Goal: Information Seeking & Learning: Find specific fact

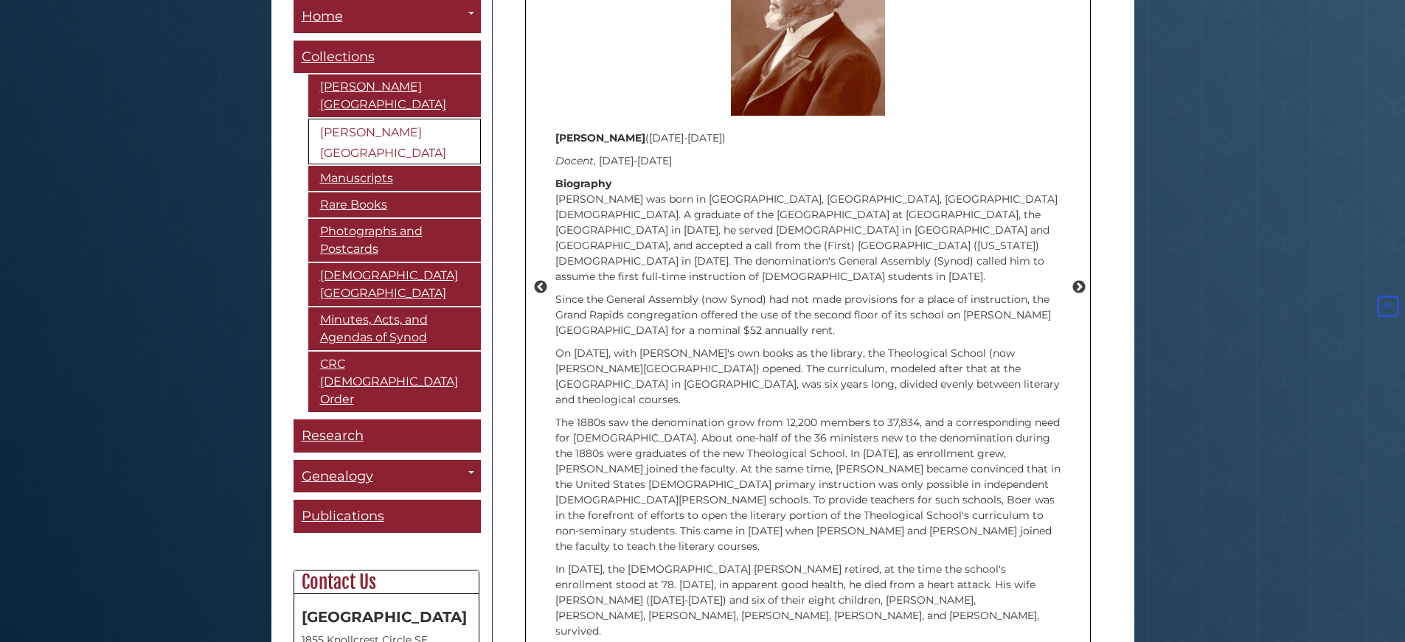
scroll to position [1846, 0]
click at [1079, 279] on button "Next" at bounding box center [1078, 286] width 15 height 15
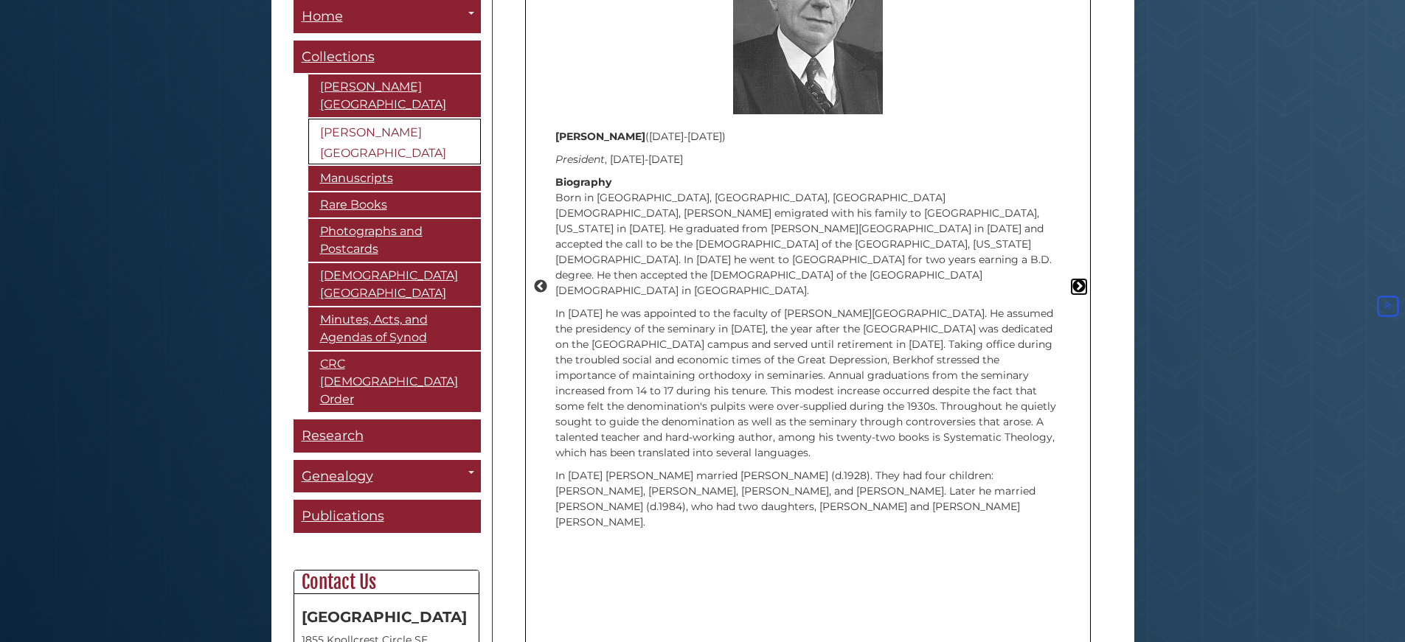
click at [1079, 279] on button "Next" at bounding box center [1078, 286] width 15 height 15
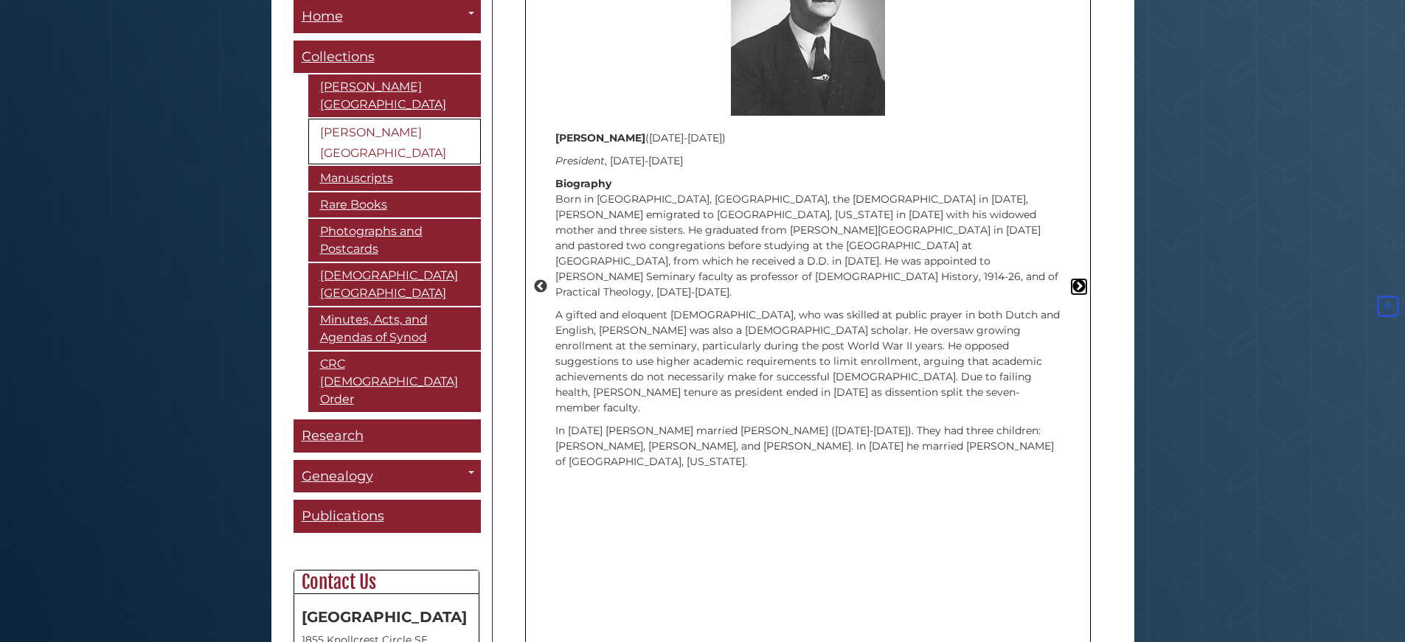
click at [1079, 279] on button "Next" at bounding box center [1078, 286] width 15 height 15
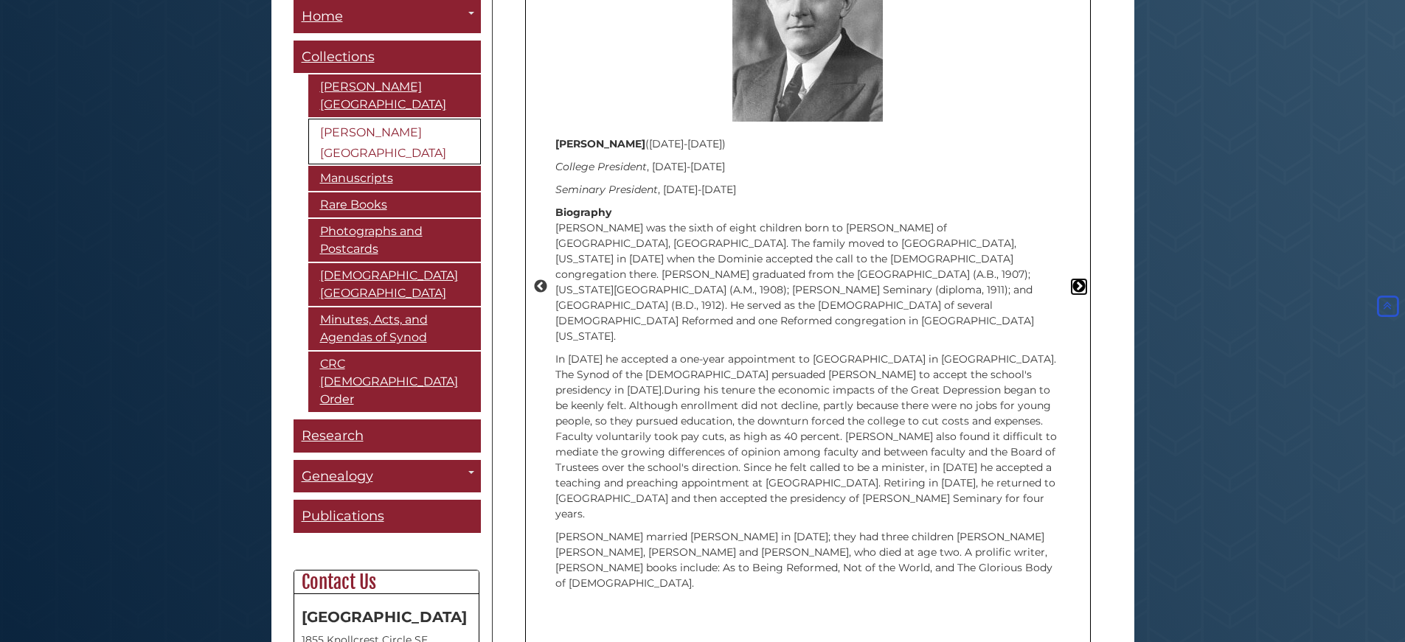
click at [1079, 279] on button "Next" at bounding box center [1078, 286] width 15 height 15
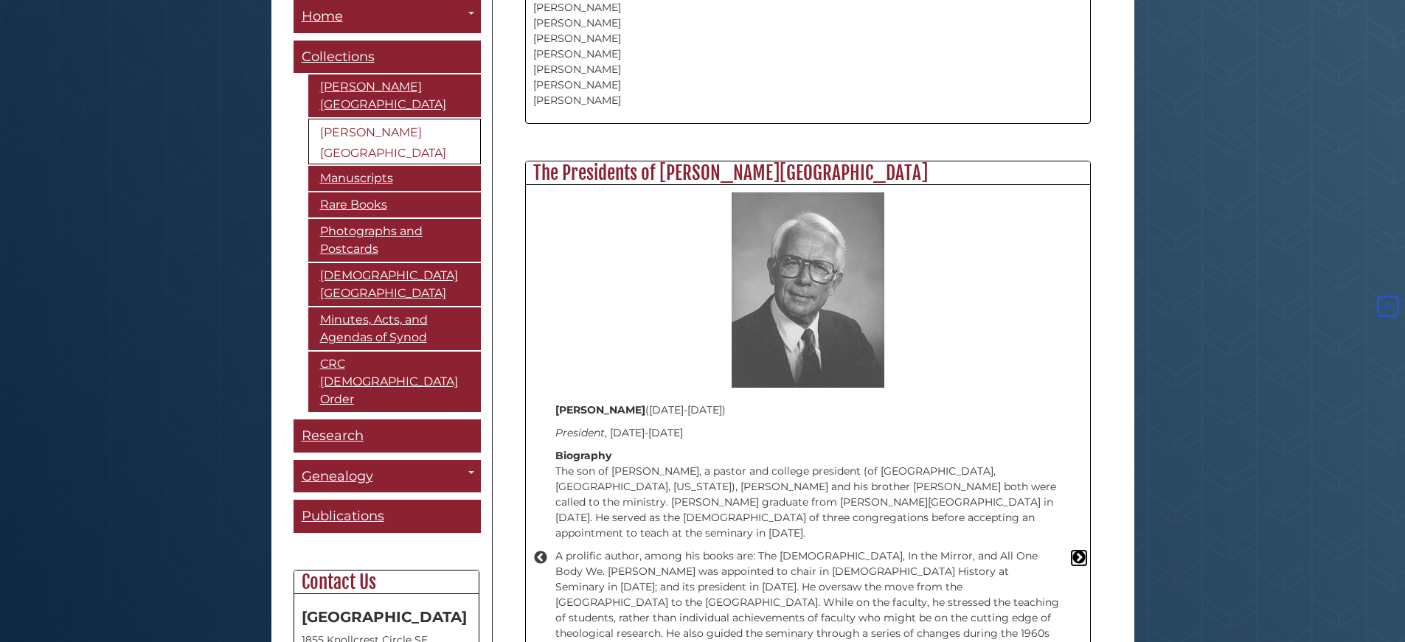
scroll to position [1551, 0]
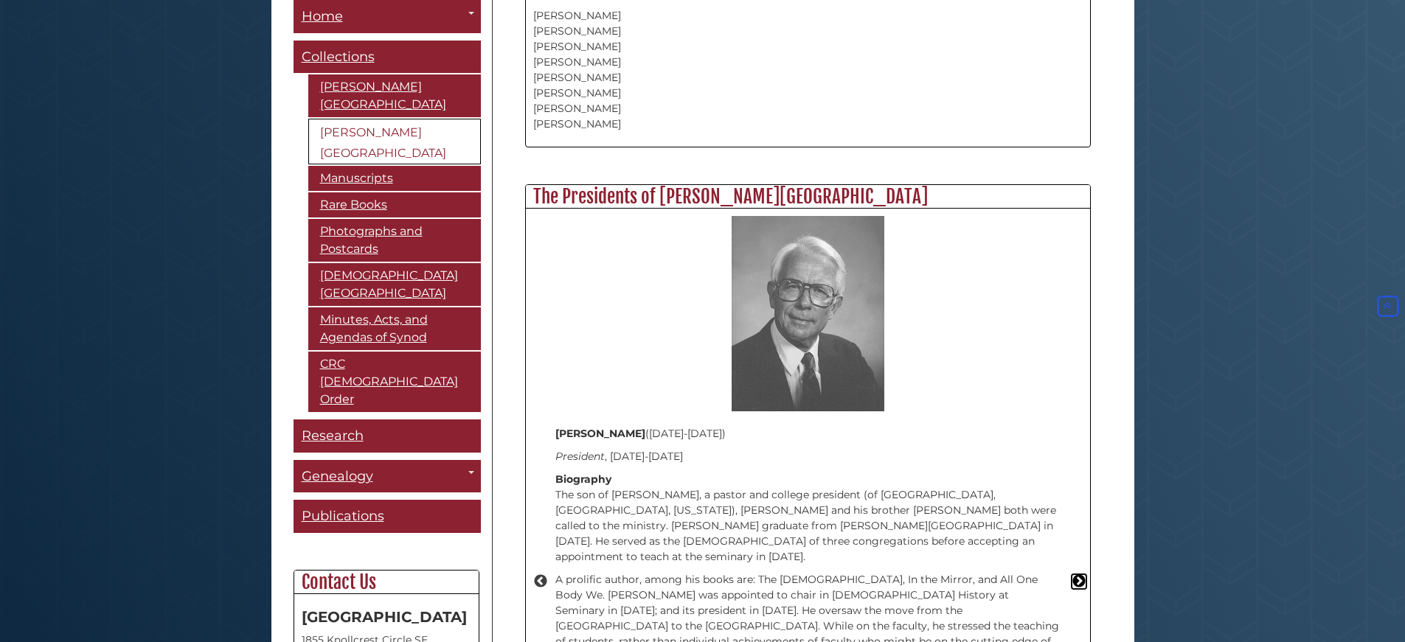
click at [1077, 574] on button "Next" at bounding box center [1078, 581] width 15 height 15
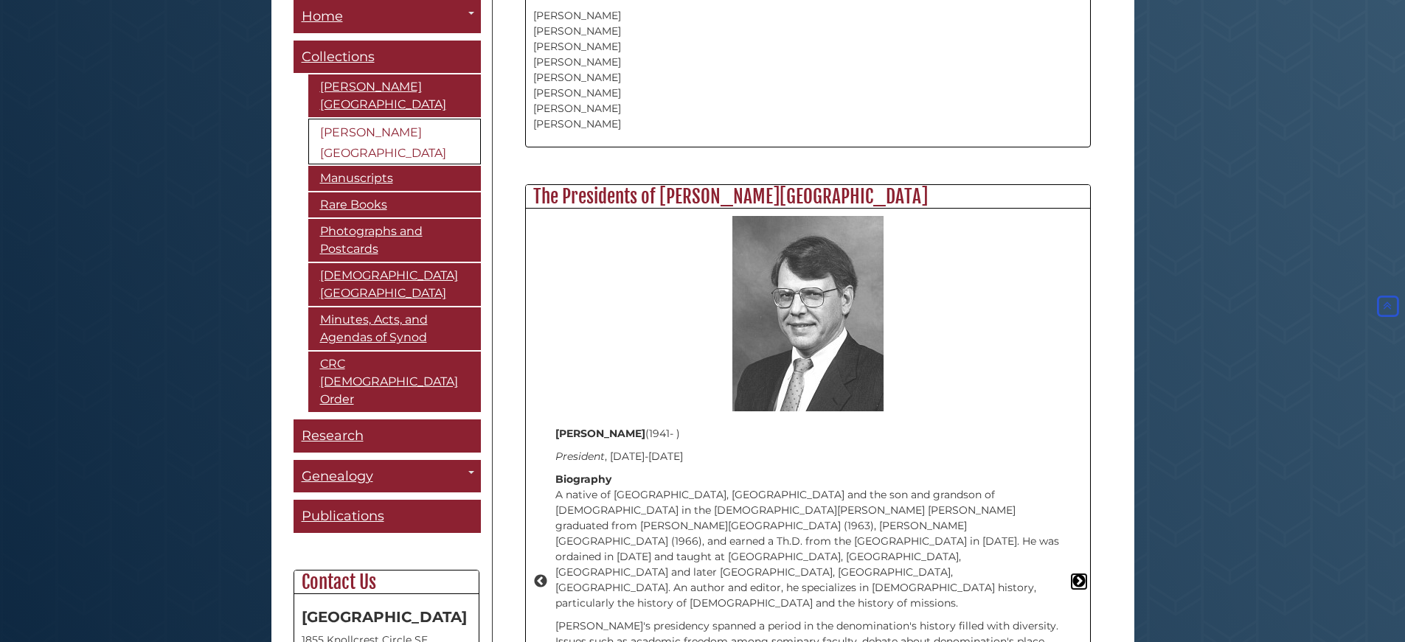
click at [1077, 574] on button "Next" at bounding box center [1078, 581] width 15 height 15
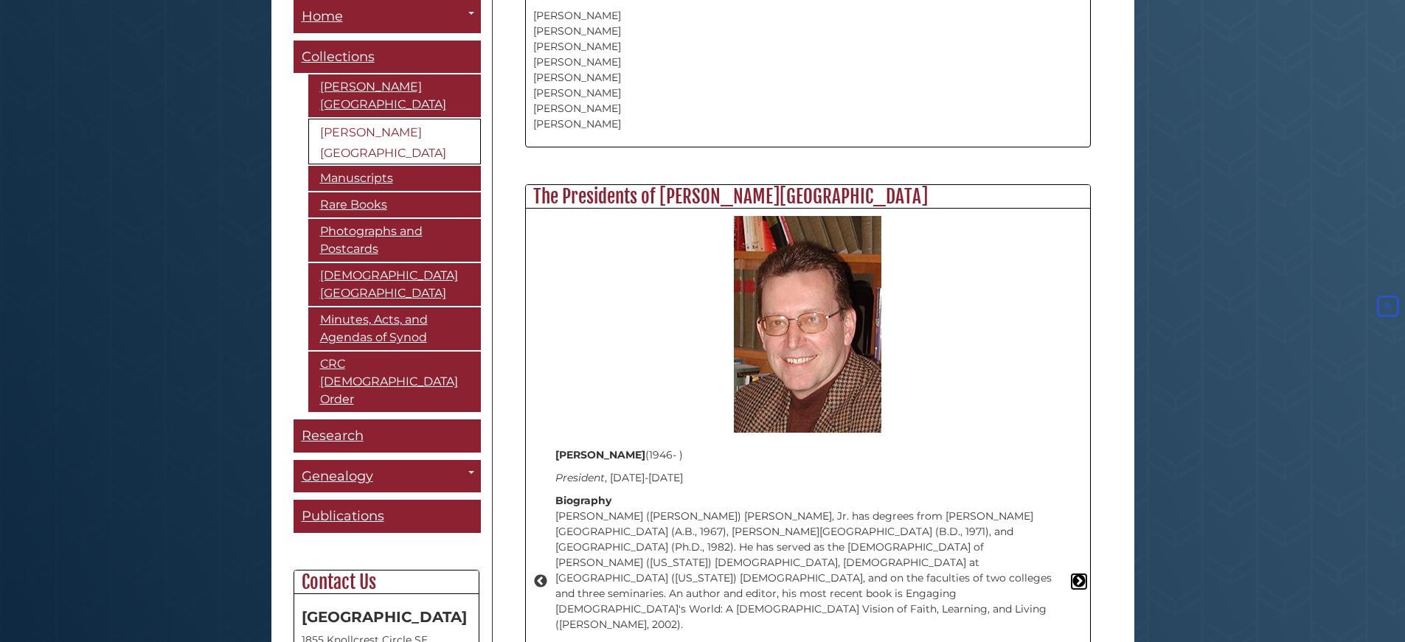
click at [1077, 574] on button "Next" at bounding box center [1078, 581] width 15 height 15
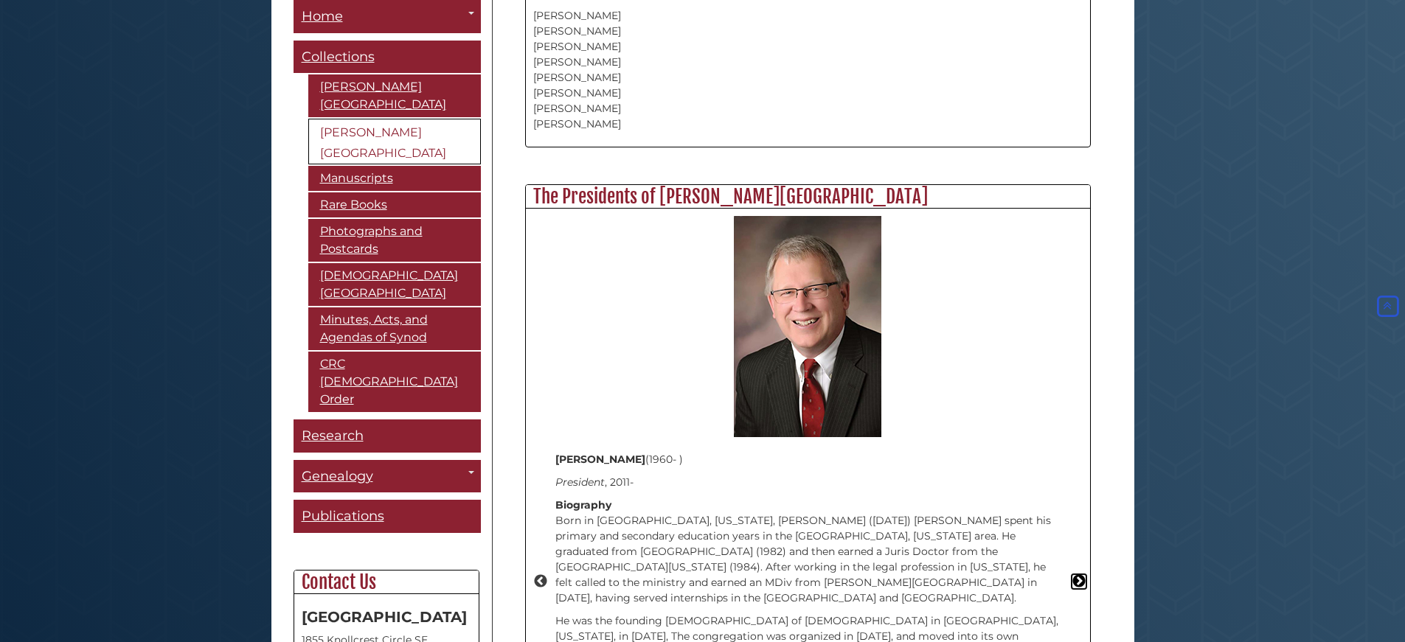
click at [1077, 574] on button "Next" at bounding box center [1078, 581] width 15 height 15
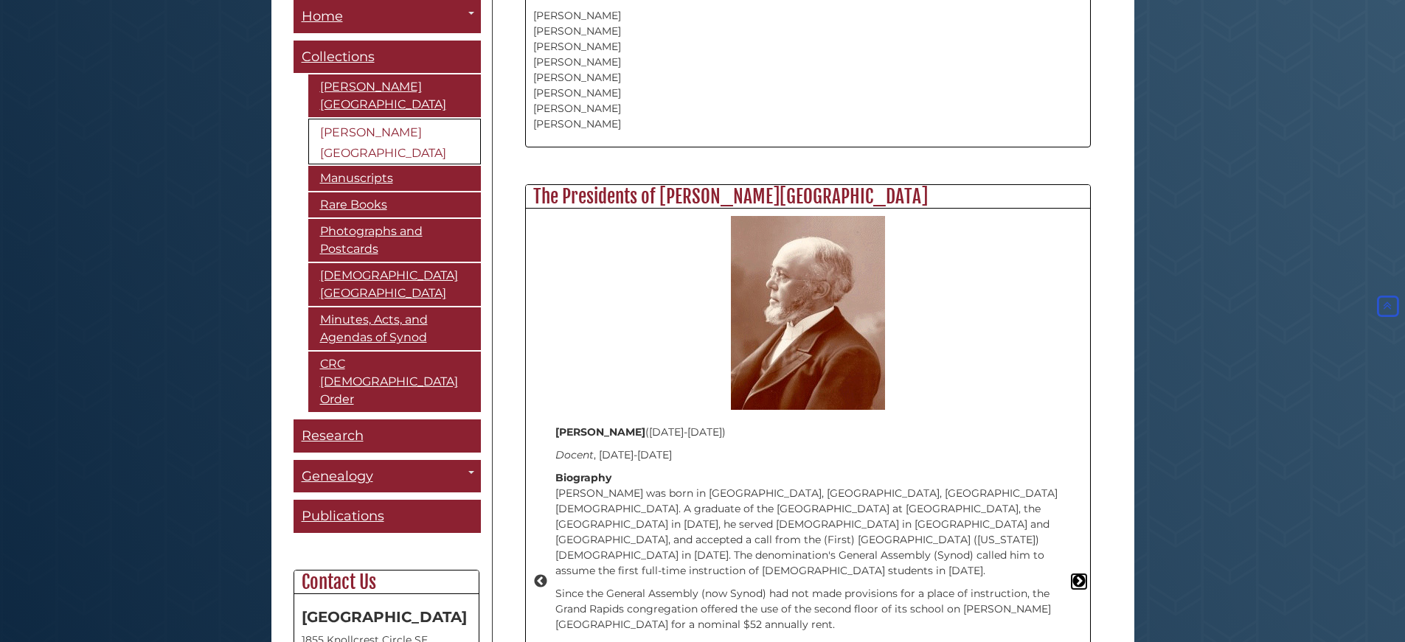
click at [1077, 574] on button "Next" at bounding box center [1078, 581] width 15 height 15
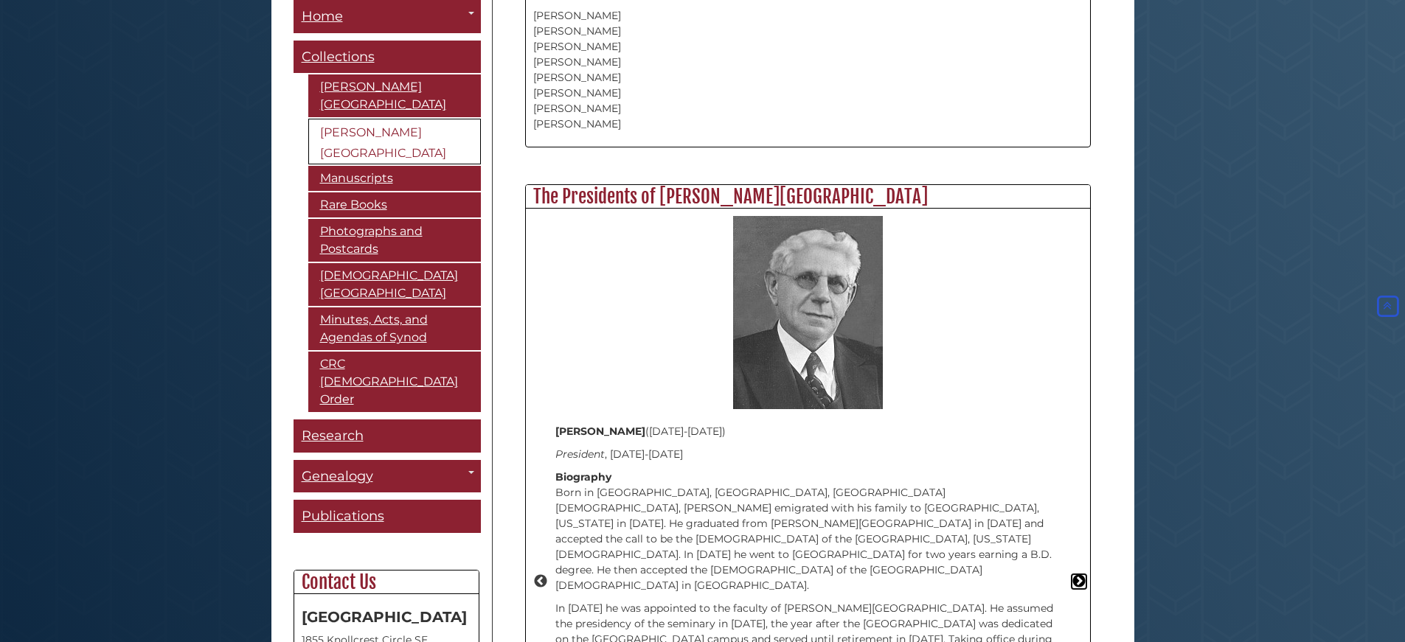
click at [1077, 574] on button "Next" at bounding box center [1078, 581] width 15 height 15
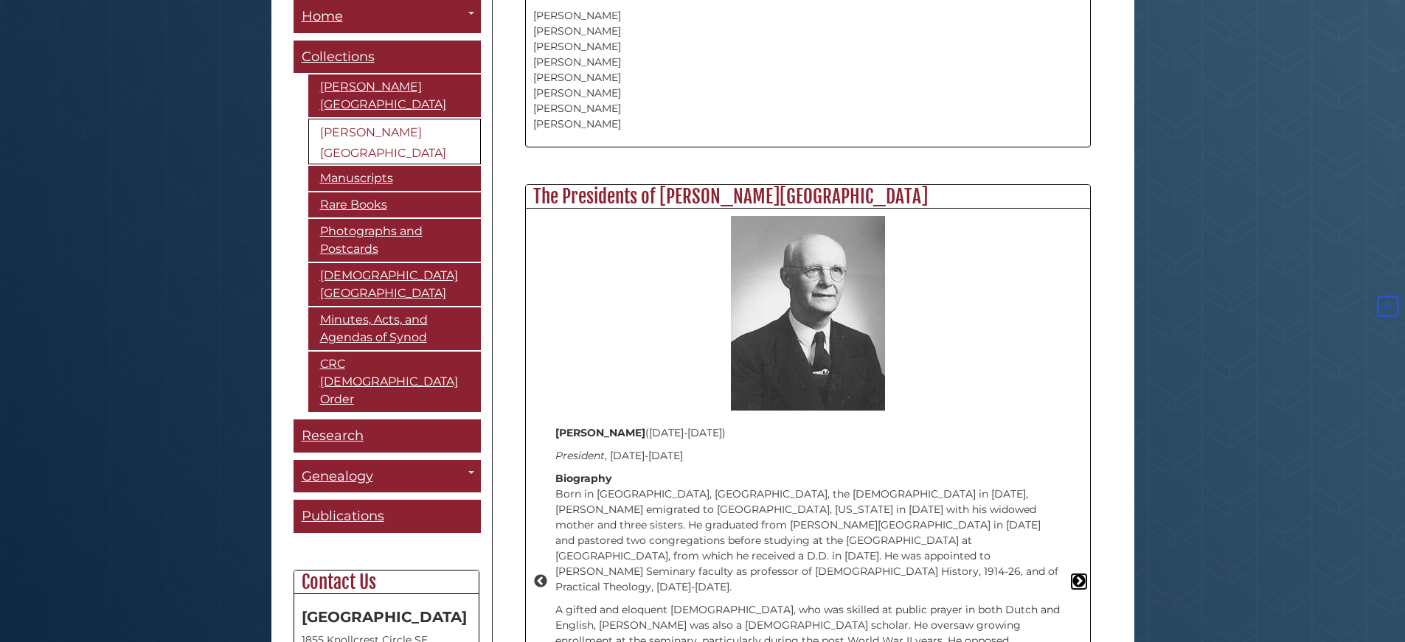
click at [1077, 574] on button "Next" at bounding box center [1078, 581] width 15 height 15
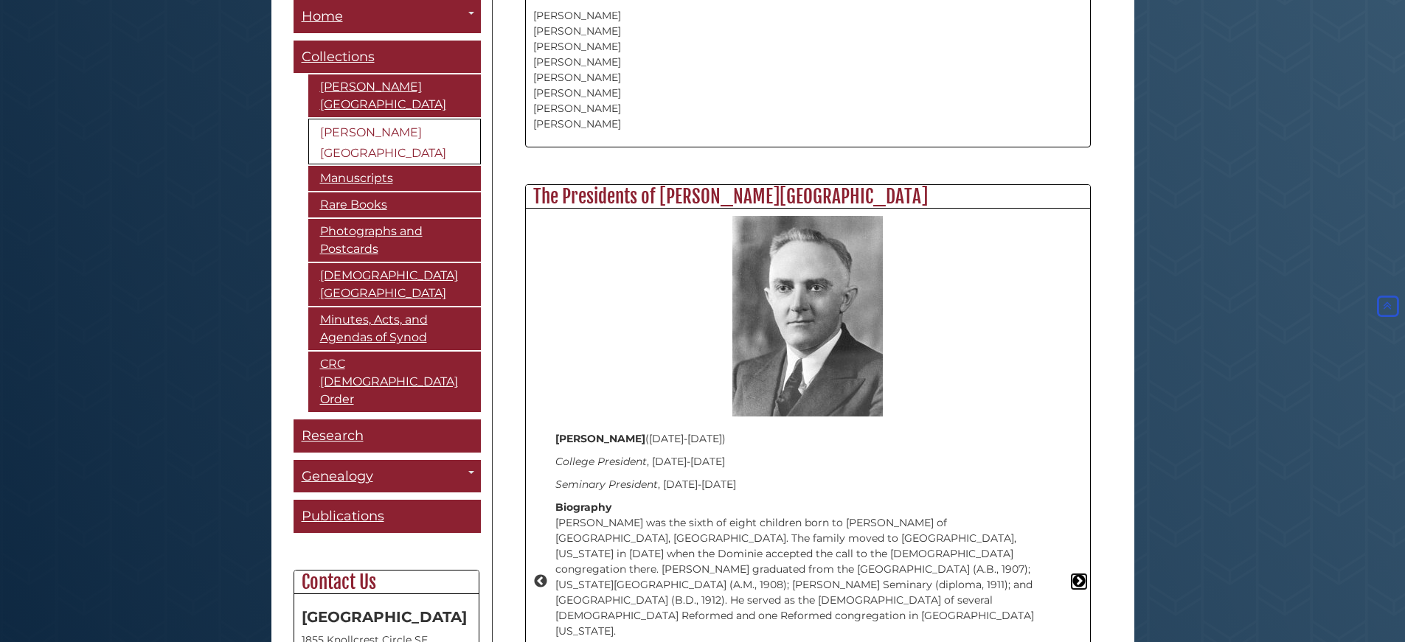
click at [1077, 574] on button "Next" at bounding box center [1078, 581] width 15 height 15
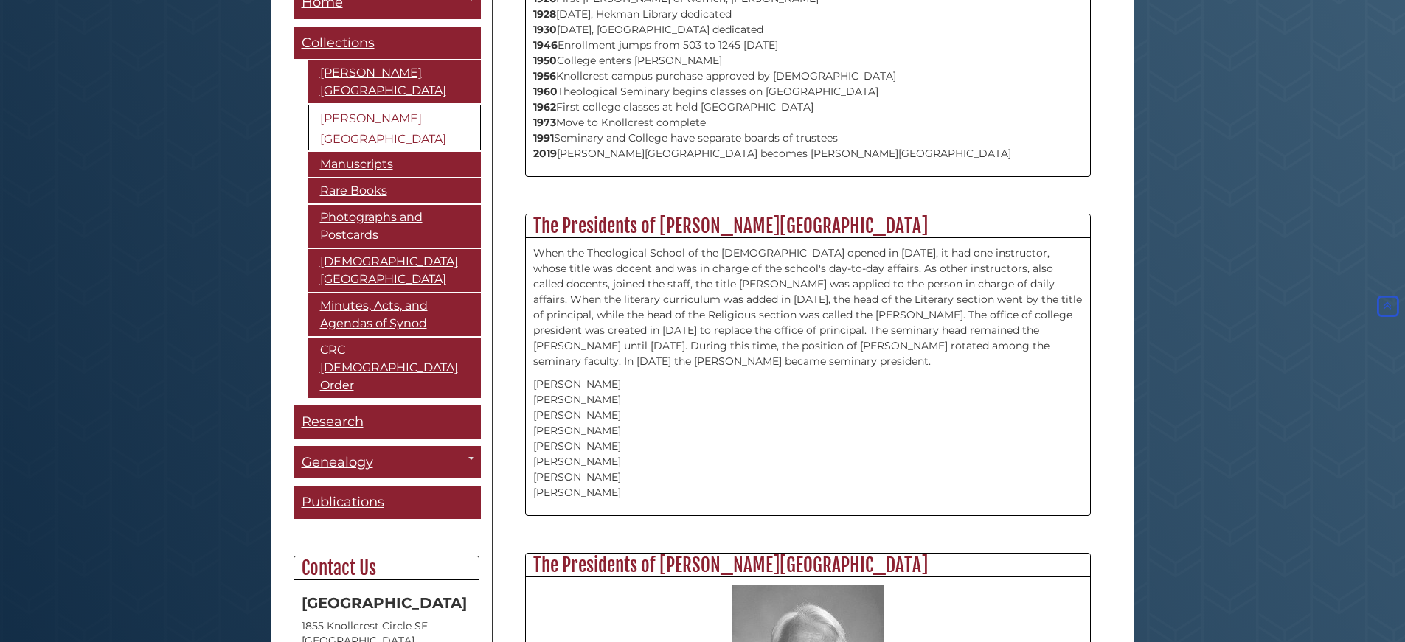
scroll to position [0, 0]
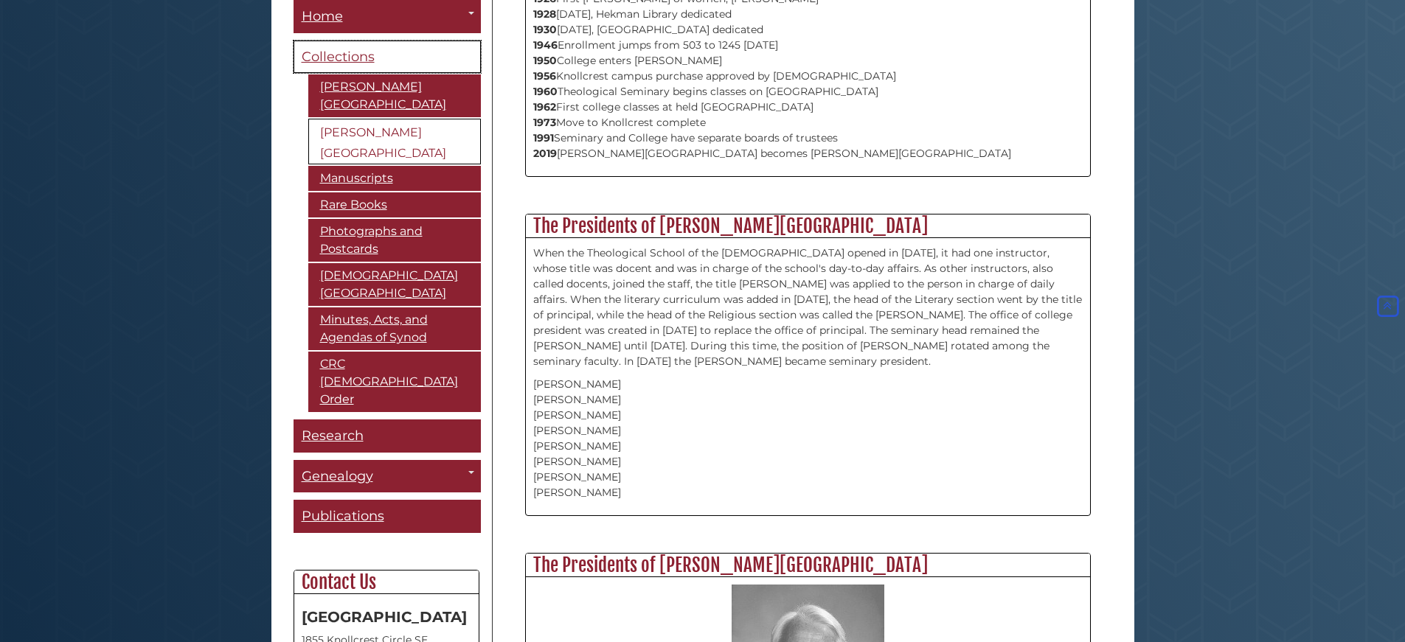
click at [358, 58] on span "Collections" at bounding box center [338, 57] width 73 height 16
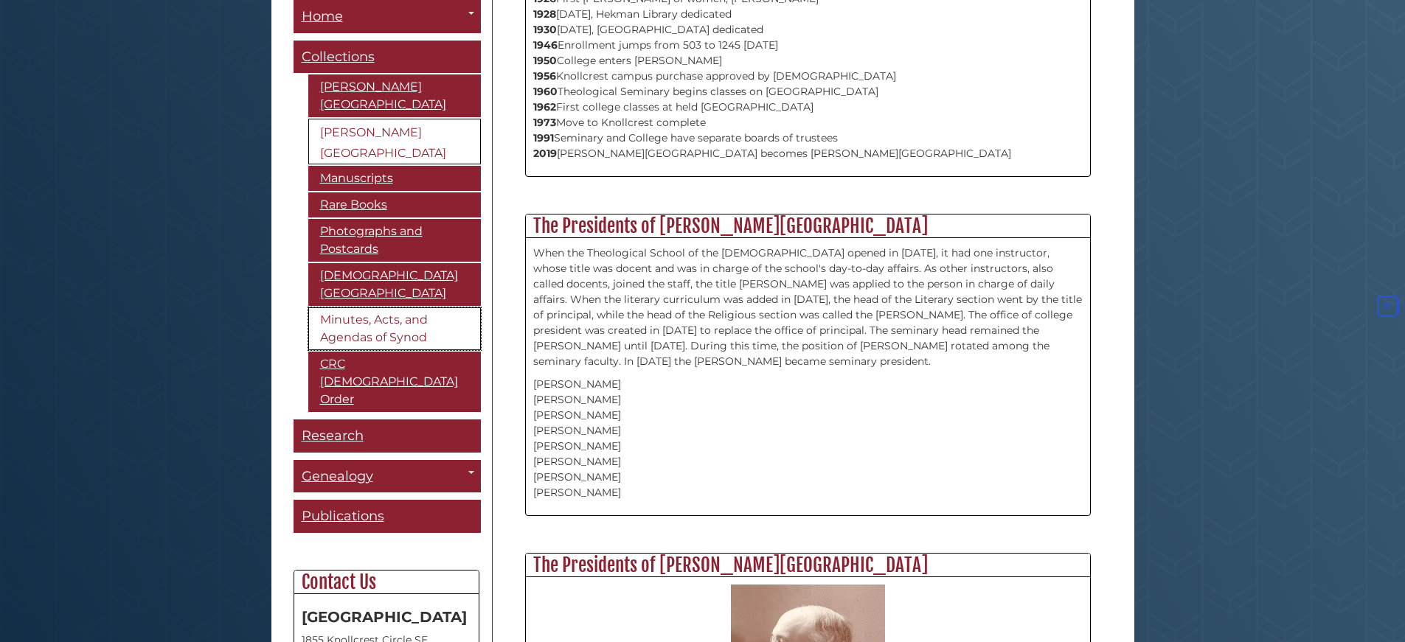
click at [370, 321] on link "Minutes, Acts, and Agendas of Synod" at bounding box center [394, 328] width 173 height 43
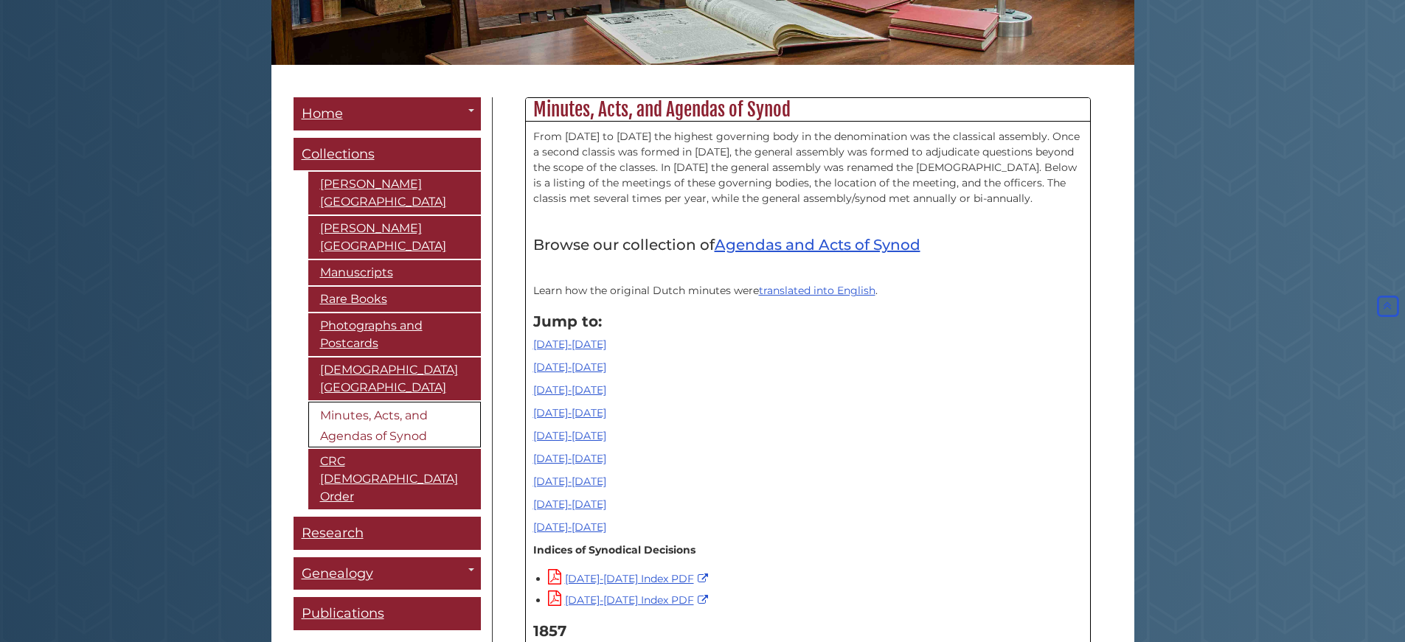
scroll to position [369, 0]
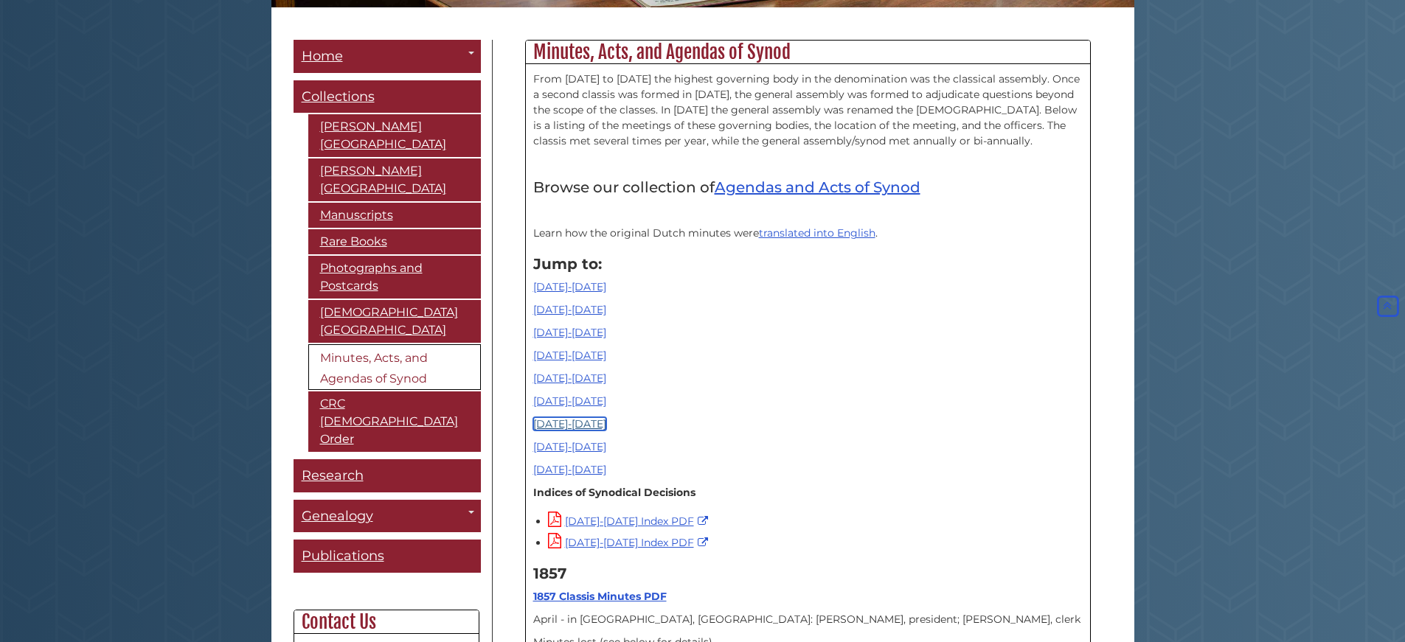
click at [560, 425] on link "1970-1989" at bounding box center [569, 423] width 73 height 13
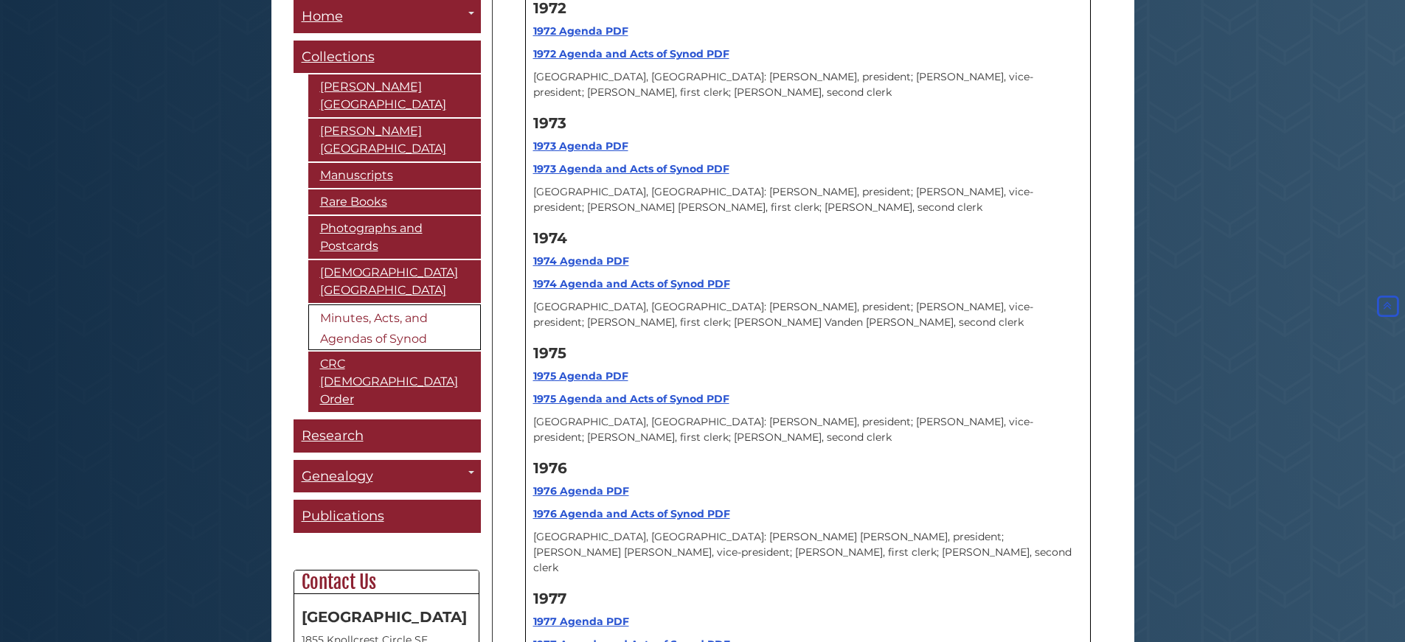
scroll to position [12523, 0]
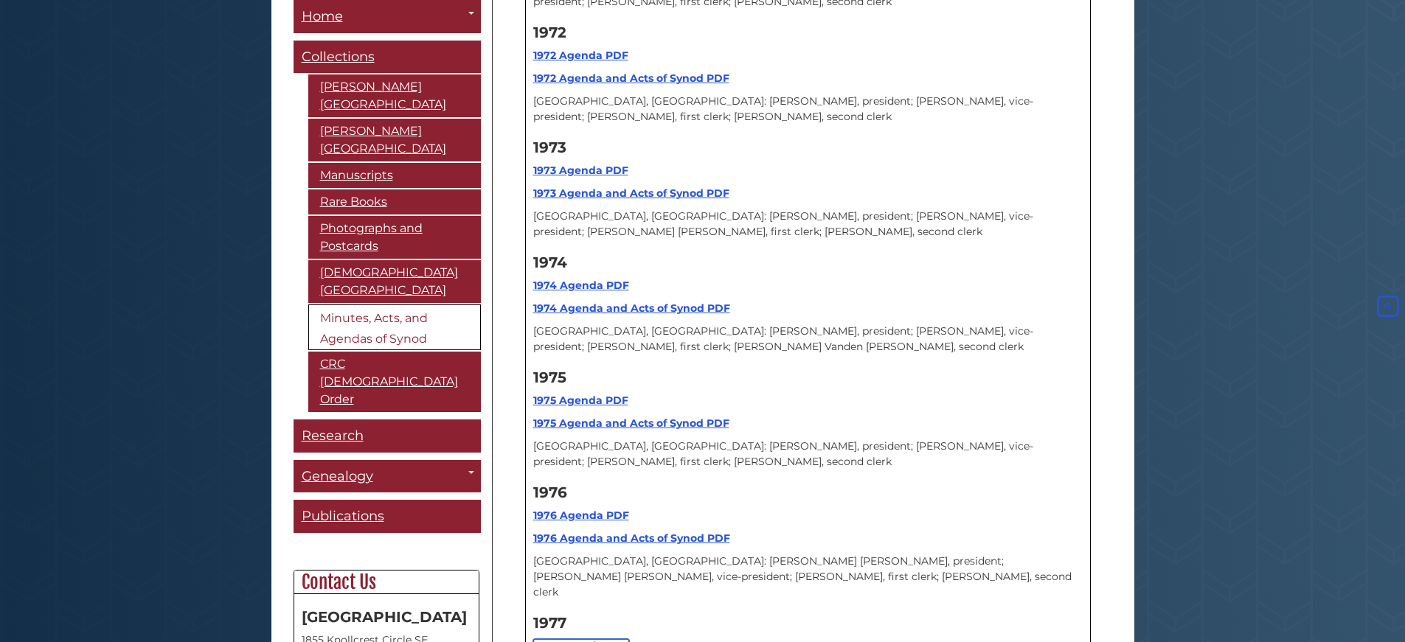
click at [587, 639] on strong "1977 Agenda PDF" at bounding box center [581, 645] width 96 height 13
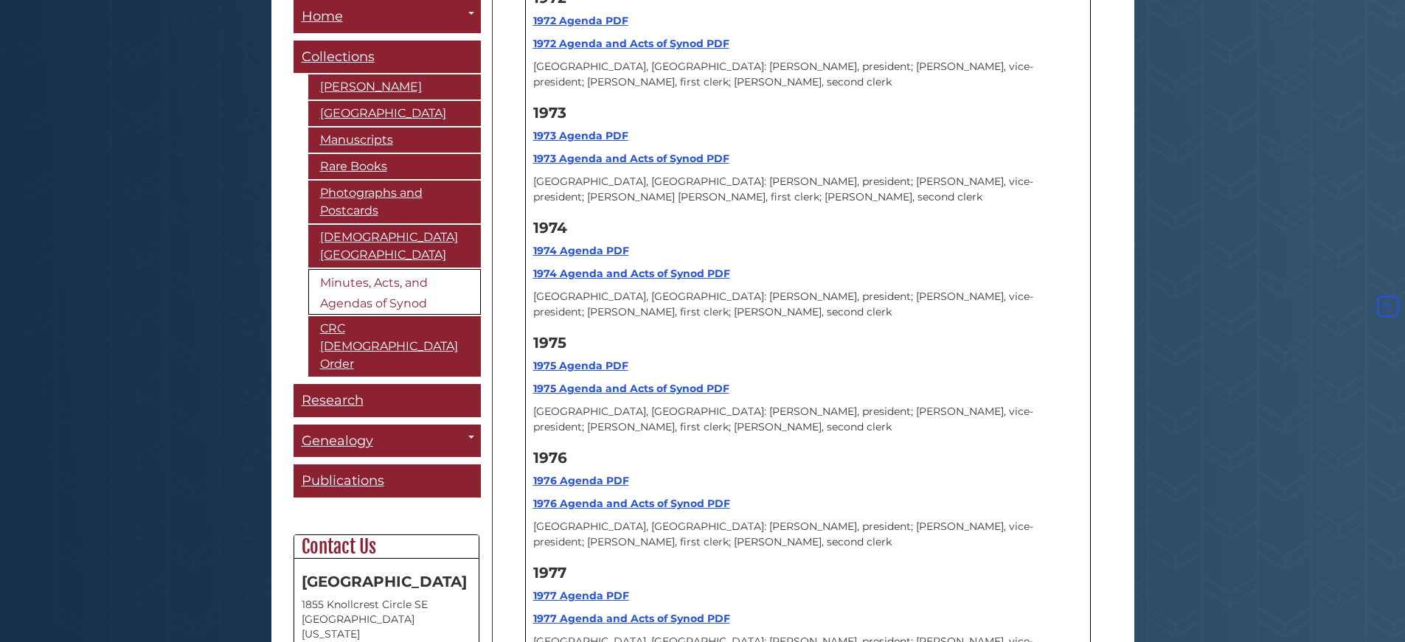
scroll to position [12376, 0]
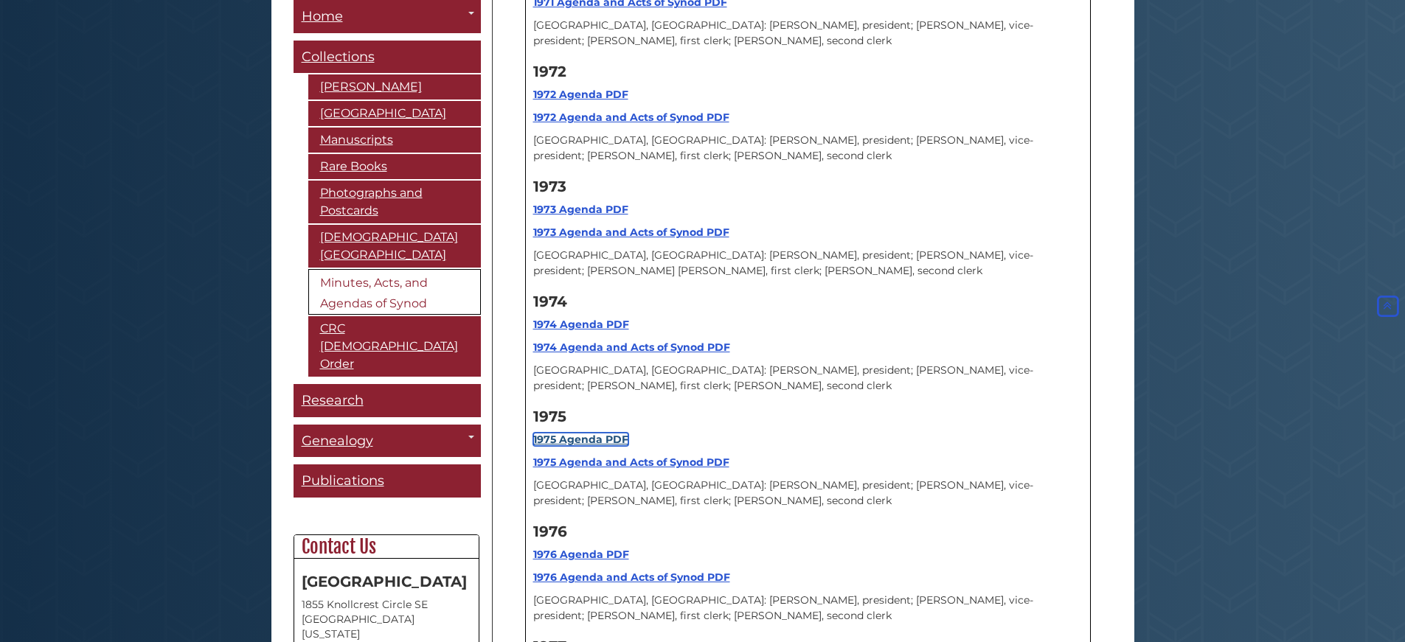
click at [585, 433] on strong "1975 Agenda PDF" at bounding box center [580, 439] width 95 height 13
